Goal: Task Accomplishment & Management: Manage account settings

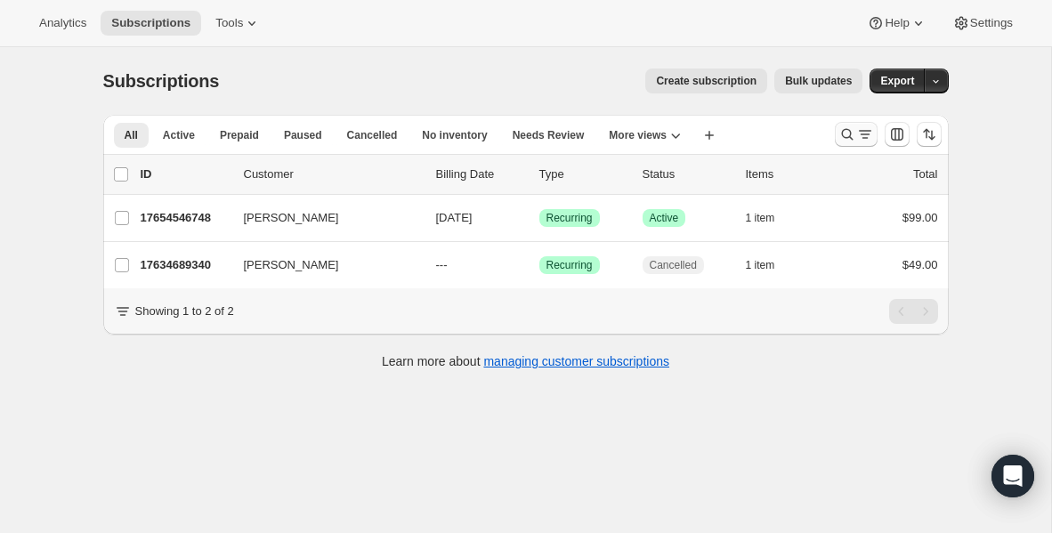
click at [845, 133] on icon "Search and filter results" at bounding box center [847, 134] width 18 height 18
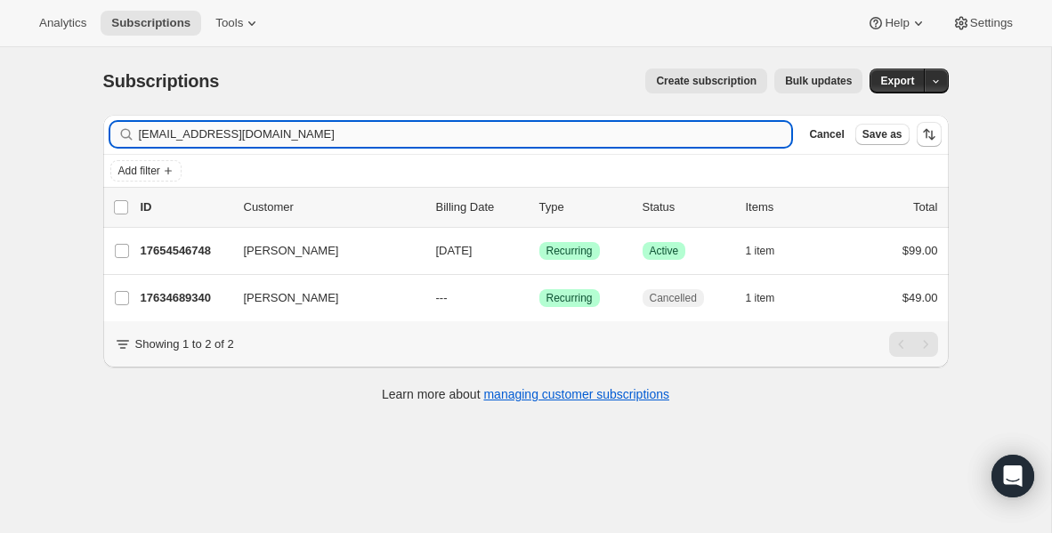
click at [344, 128] on input "[EMAIL_ADDRESS][DOMAIN_NAME]" at bounding box center [465, 134] width 653 height 25
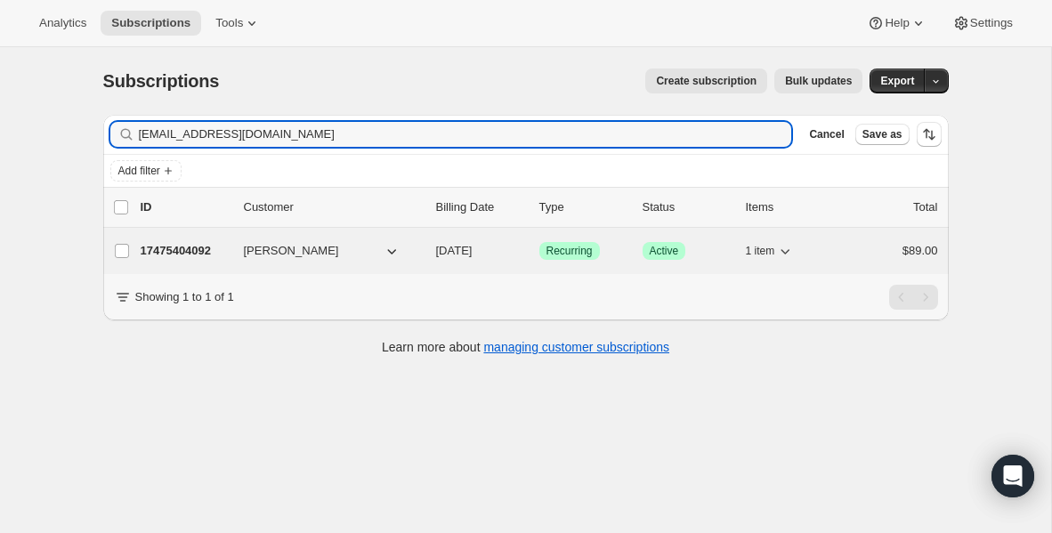
type input "[EMAIL_ADDRESS][DOMAIN_NAME]"
click at [177, 253] on p "17475404092" at bounding box center [185, 251] width 89 height 18
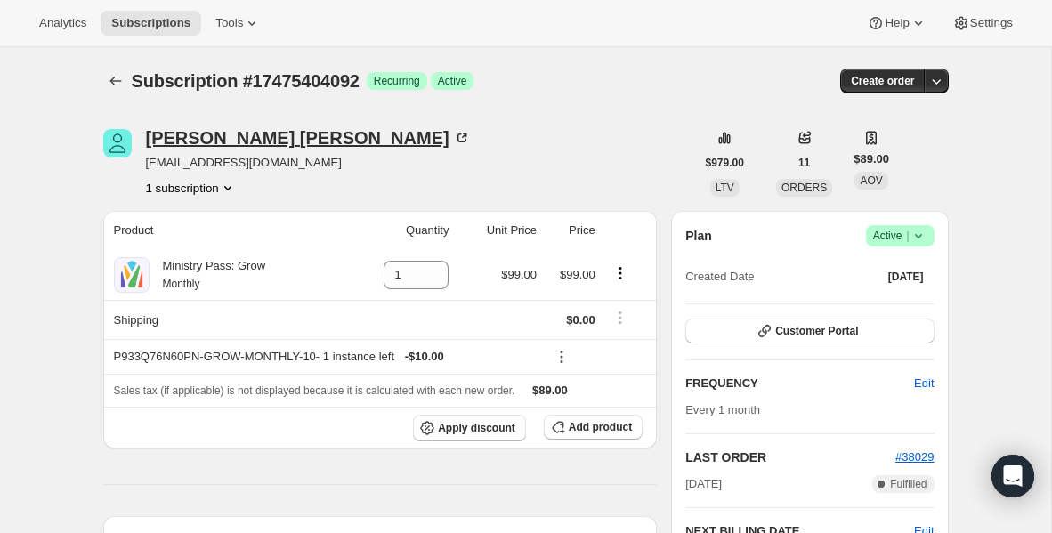
click at [453, 138] on icon at bounding box center [462, 138] width 18 height 18
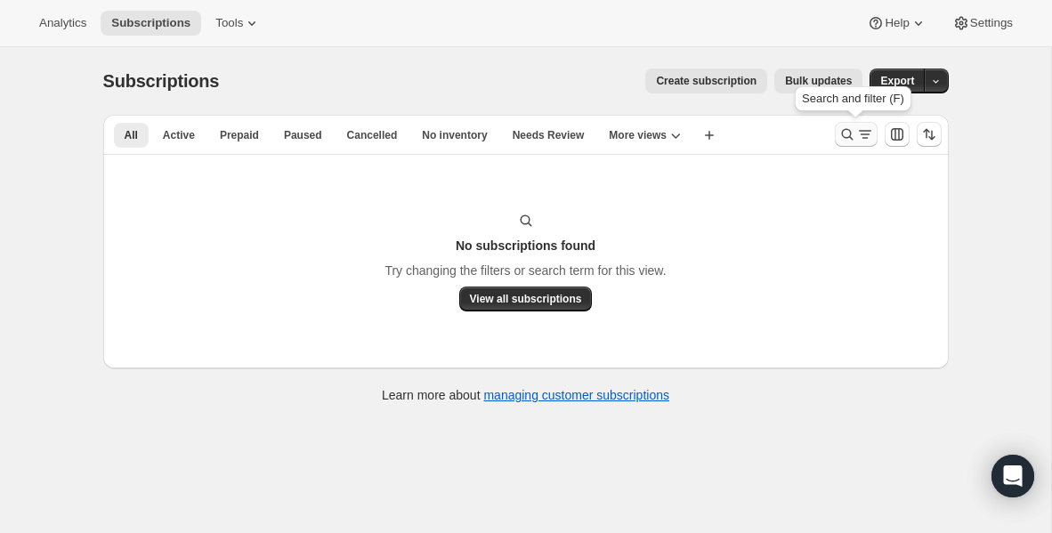
click at [845, 134] on icon "Search and filter results" at bounding box center [847, 134] width 18 height 18
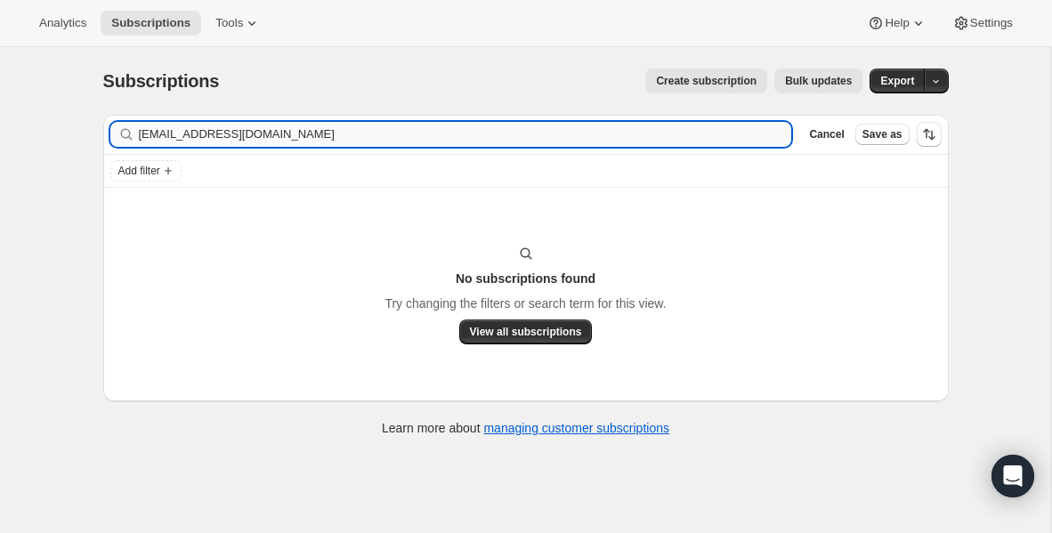
click at [392, 132] on input "[EMAIL_ADDRESS][DOMAIN_NAME]" at bounding box center [465, 134] width 653 height 25
type input "h"
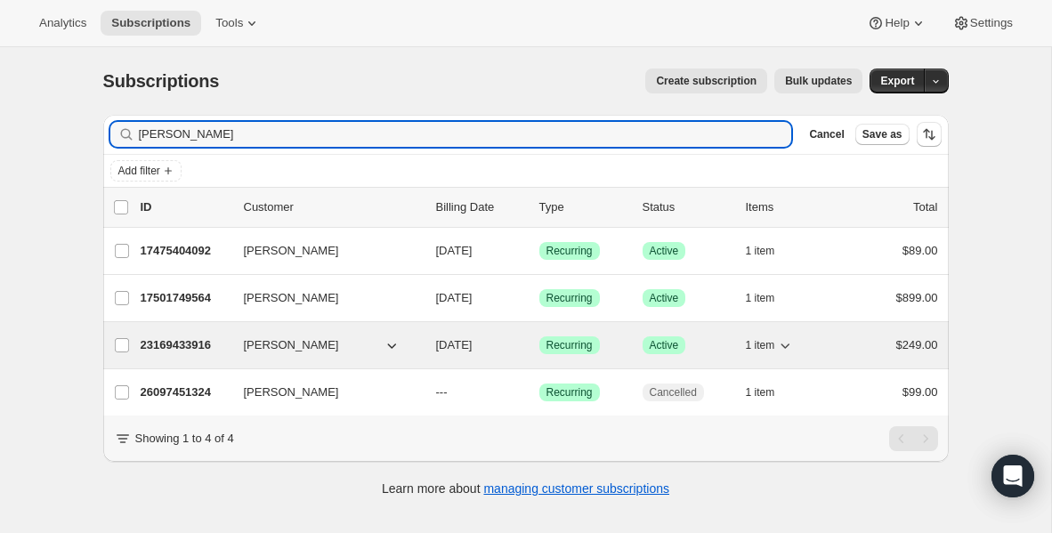
type input "[PERSON_NAME]"
click at [192, 346] on p "23169433916" at bounding box center [185, 345] width 89 height 18
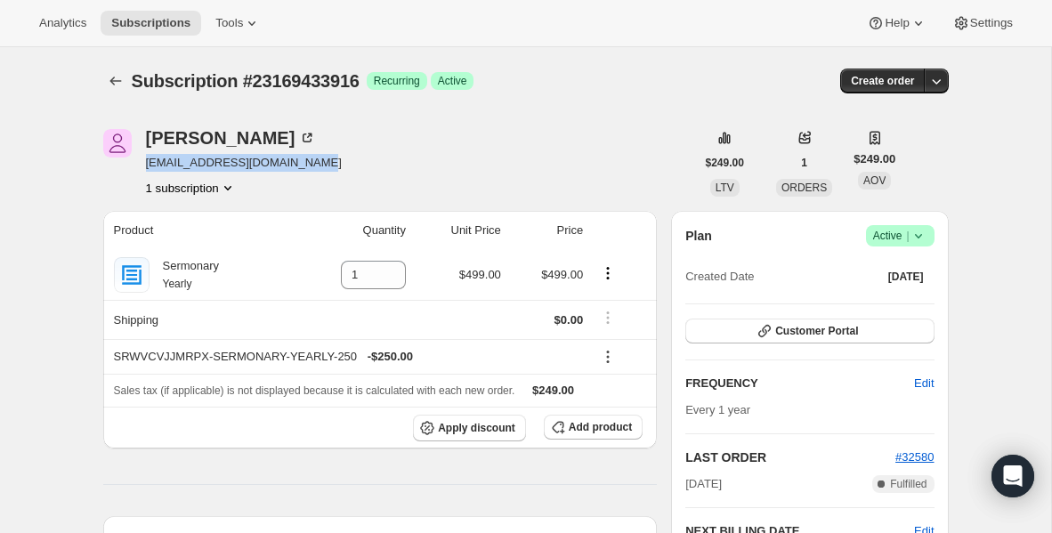
drag, startPoint x: 328, startPoint y: 164, endPoint x: 149, endPoint y: 166, distance: 179.8
click at [149, 166] on div "[PERSON_NAME] [PERSON_NAME][EMAIL_ADDRESS][DOMAIN_NAME] 1 subscription" at bounding box center [399, 163] width 592 height 68
copy span "[EMAIL_ADDRESS][DOMAIN_NAME]"
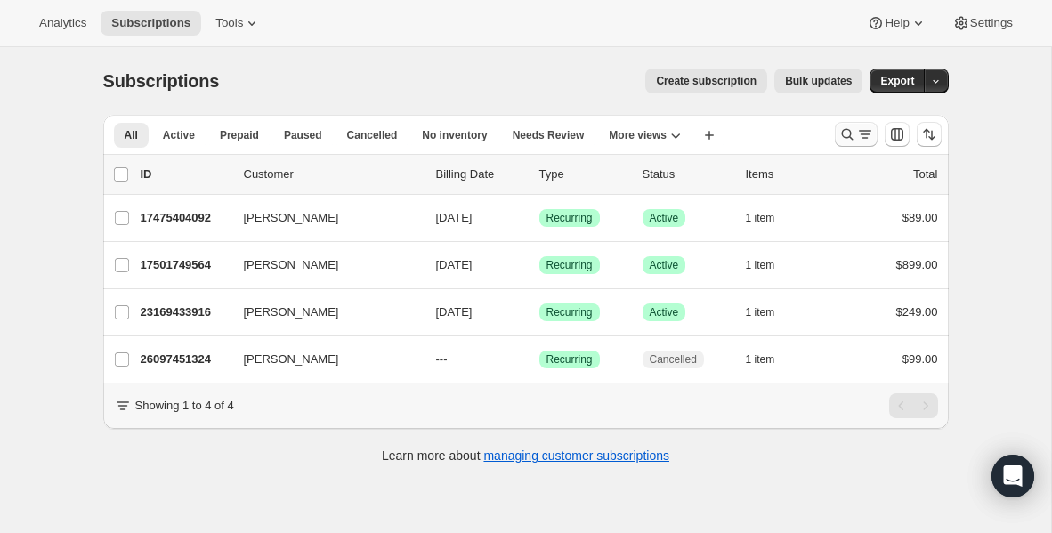
click at [845, 134] on icon "Search and filter results" at bounding box center [847, 134] width 18 height 18
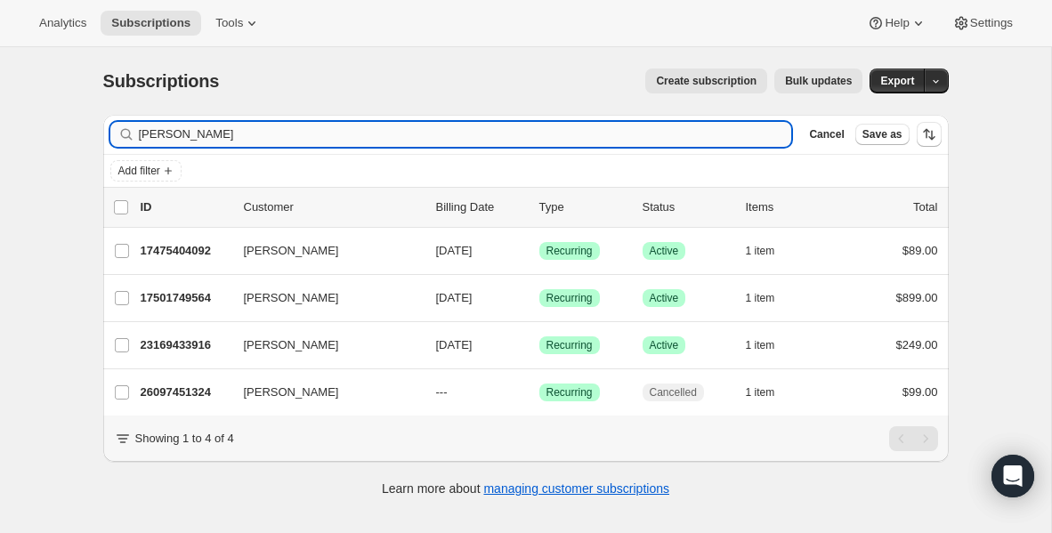
click at [456, 126] on input "[PERSON_NAME]" at bounding box center [465, 134] width 653 height 25
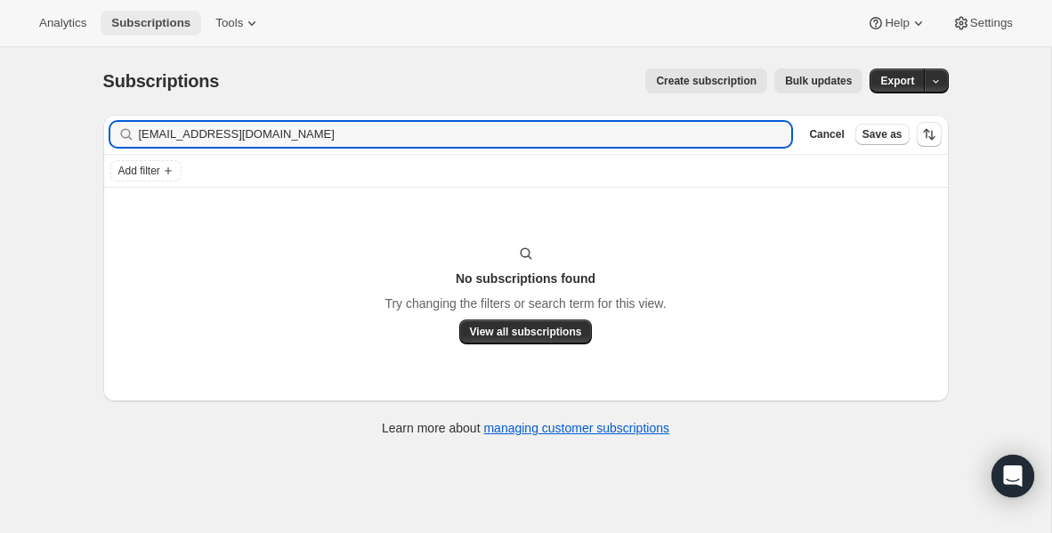
type input "[EMAIL_ADDRESS][DOMAIN_NAME]"
